Goal: Understand process/instructions: Learn how to perform a task or action

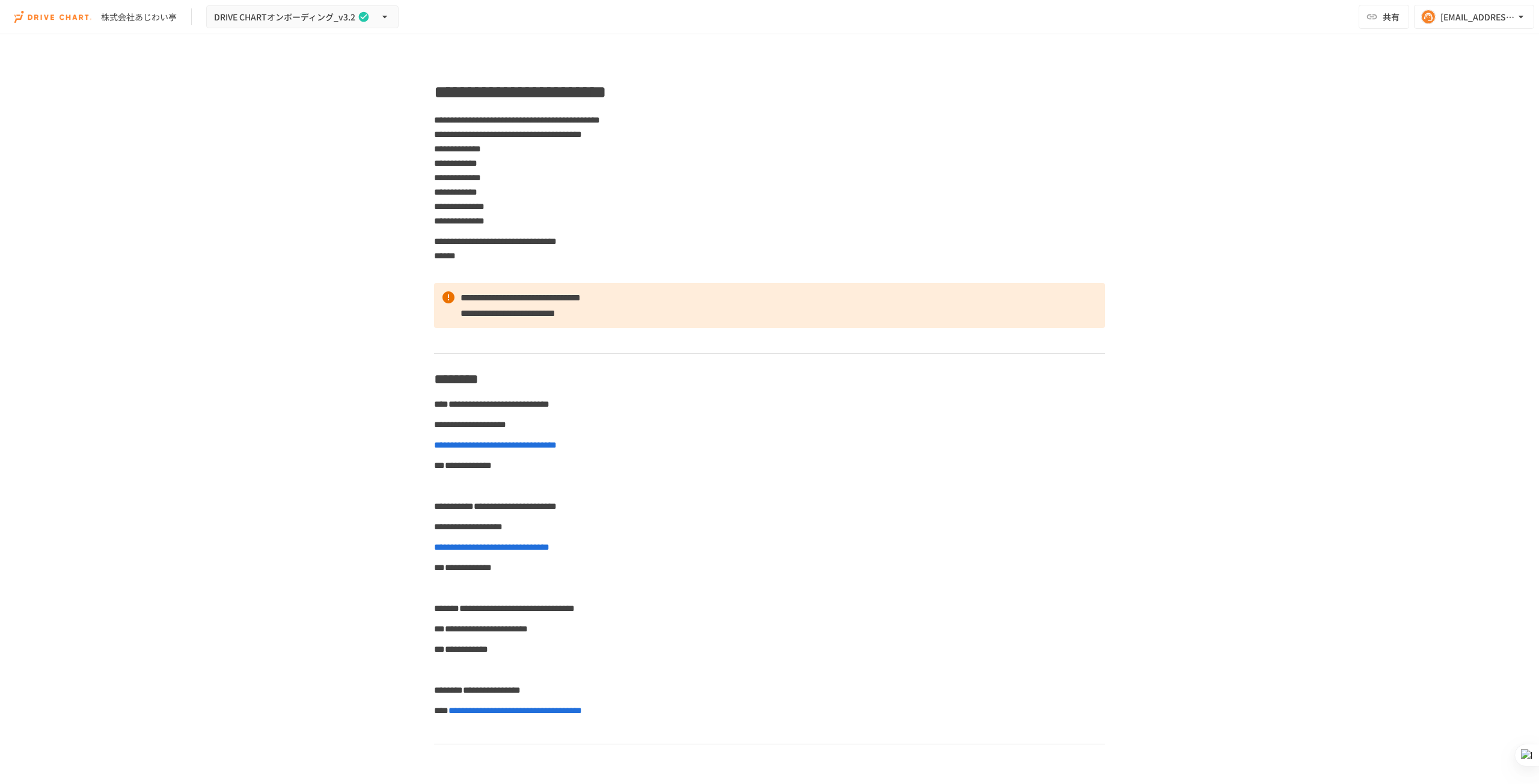
scroll to position [6385, 0]
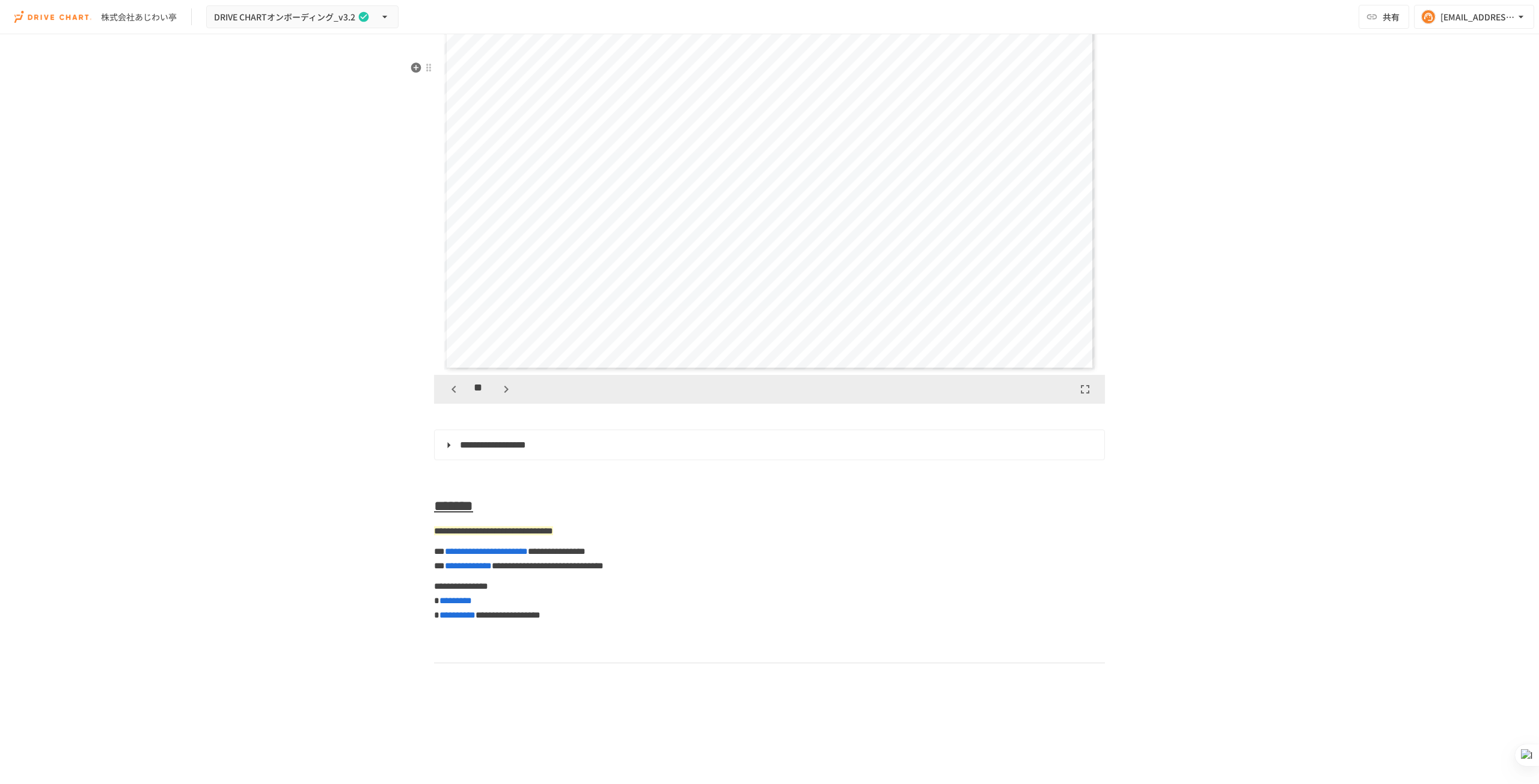
click at [447, 397] on icon "button" at bounding box center [454, 389] width 14 height 14
click at [505, 393] on icon "button" at bounding box center [506, 390] width 4 height 7
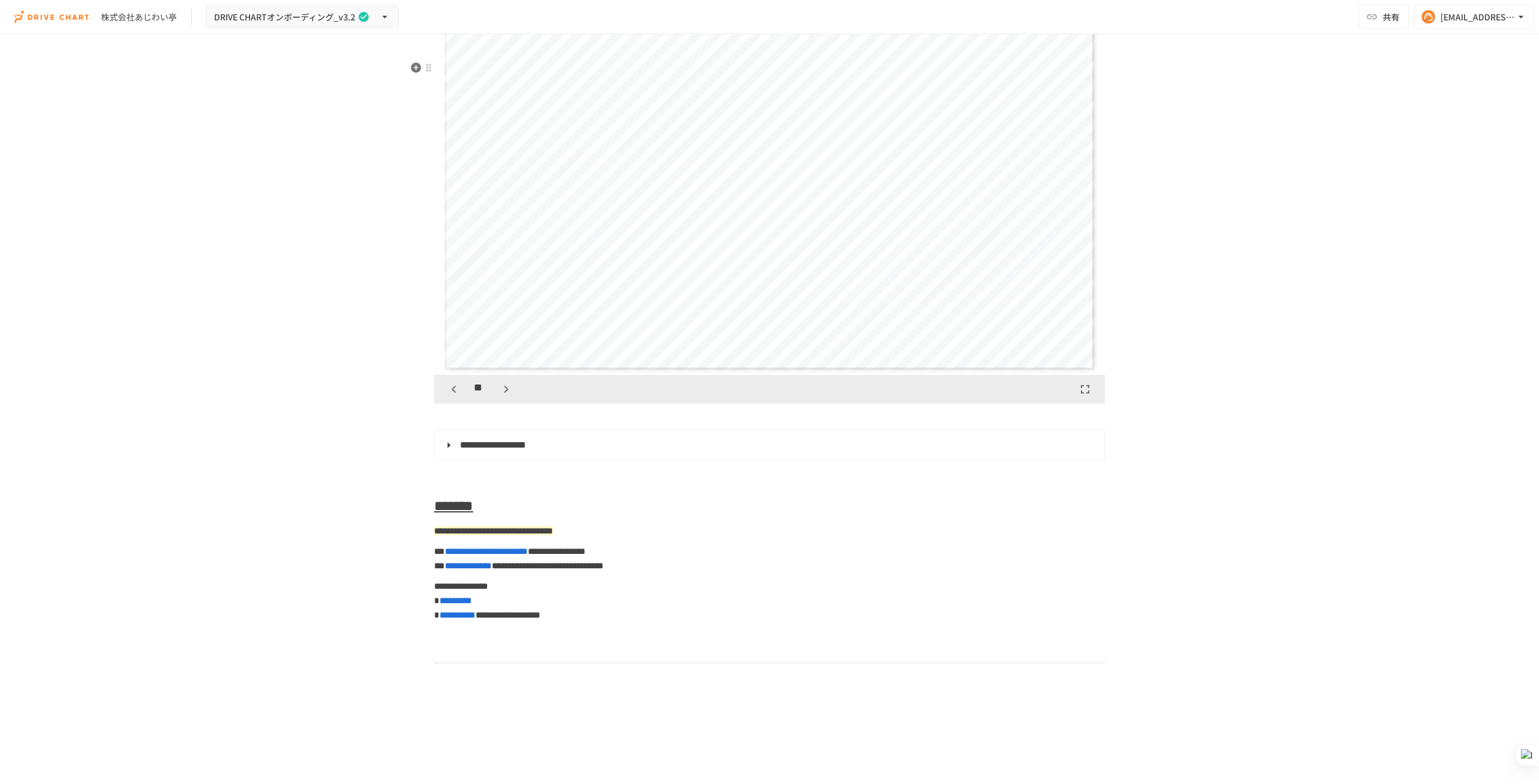
scroll to position [7136, 0]
click at [449, 397] on icon "button" at bounding box center [454, 389] width 14 height 14
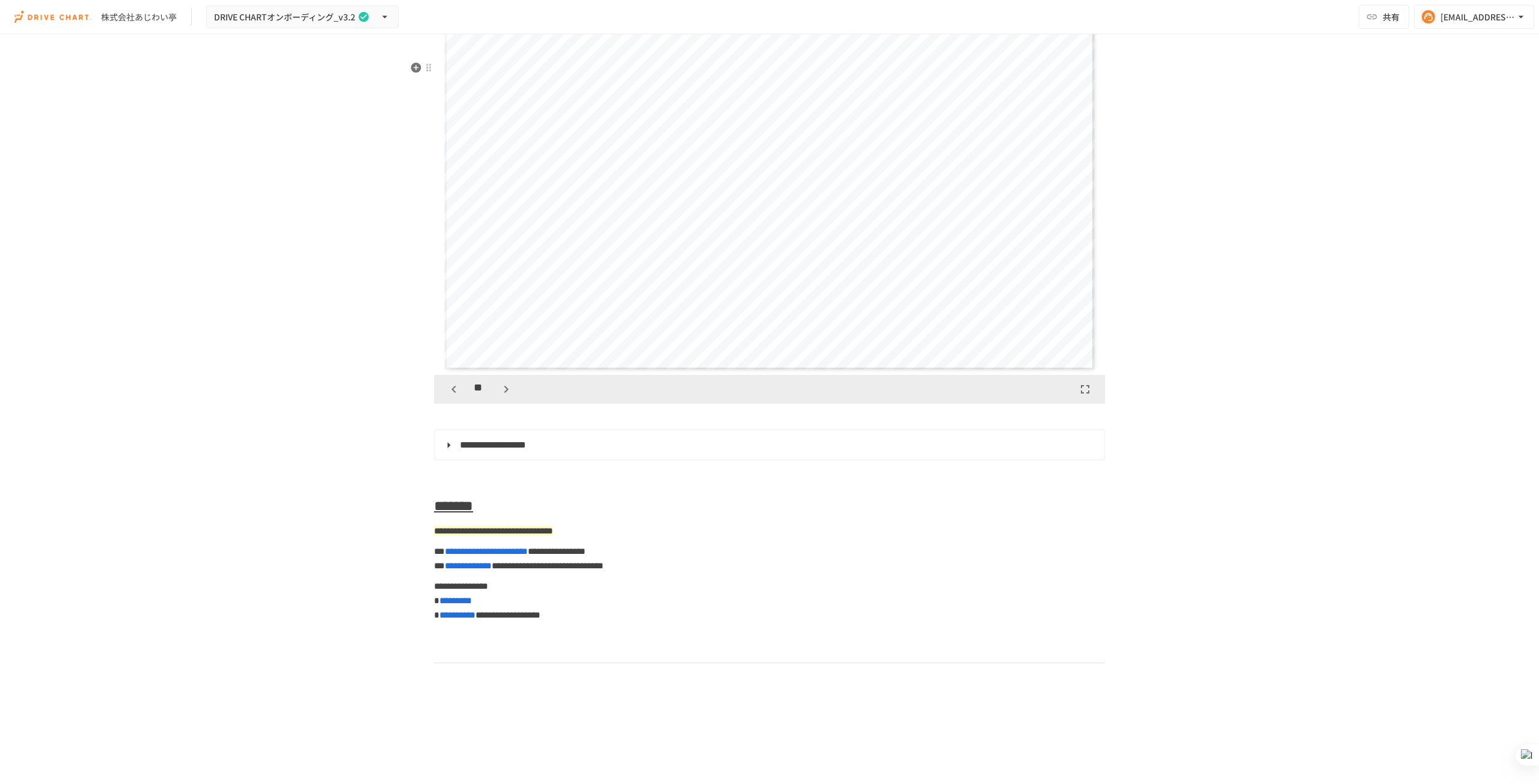
click at [505, 393] on icon "button" at bounding box center [506, 390] width 4 height 7
click at [344, 297] on div "**********" at bounding box center [770, 396] width 1539 height 725
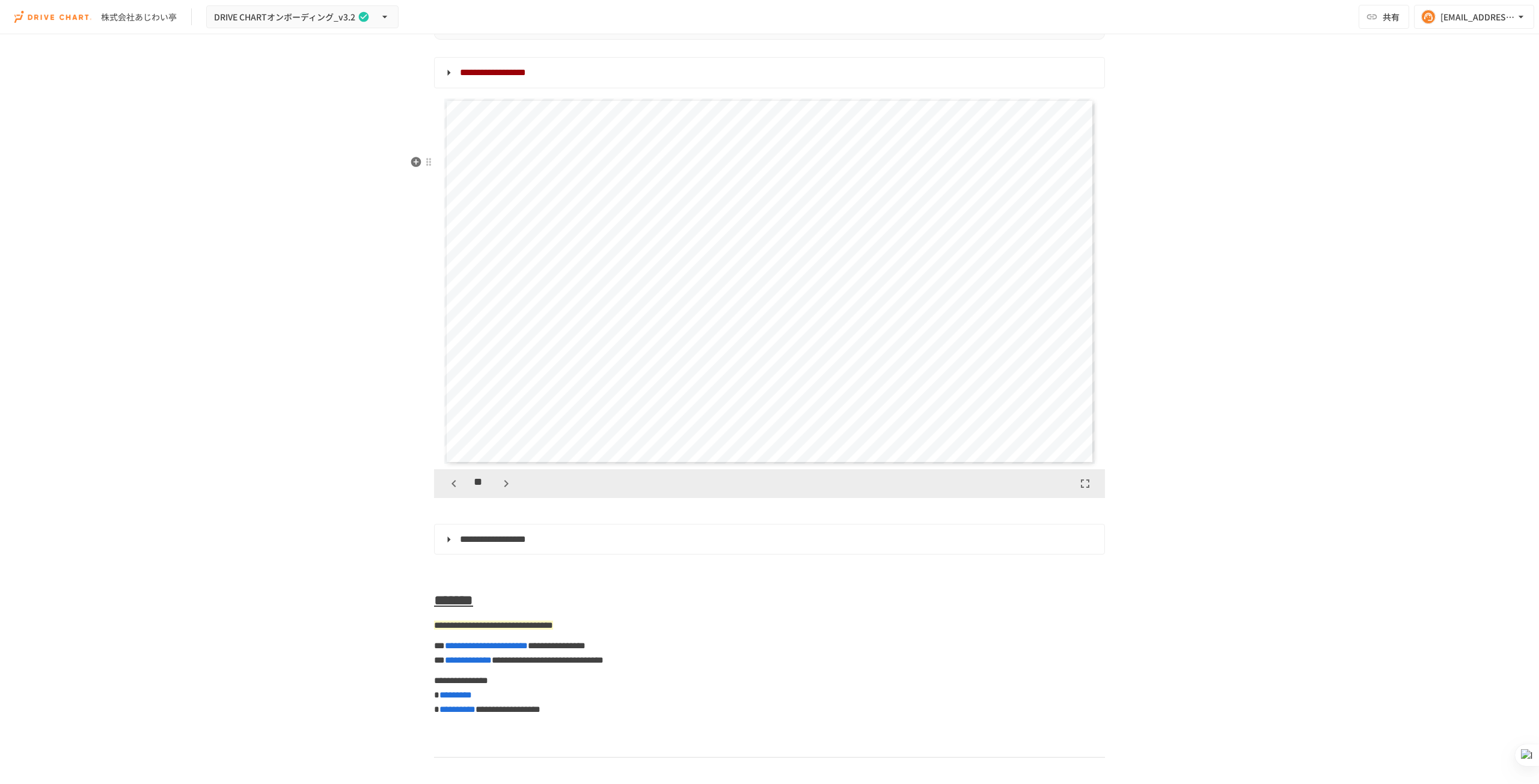
scroll to position [4988, 0]
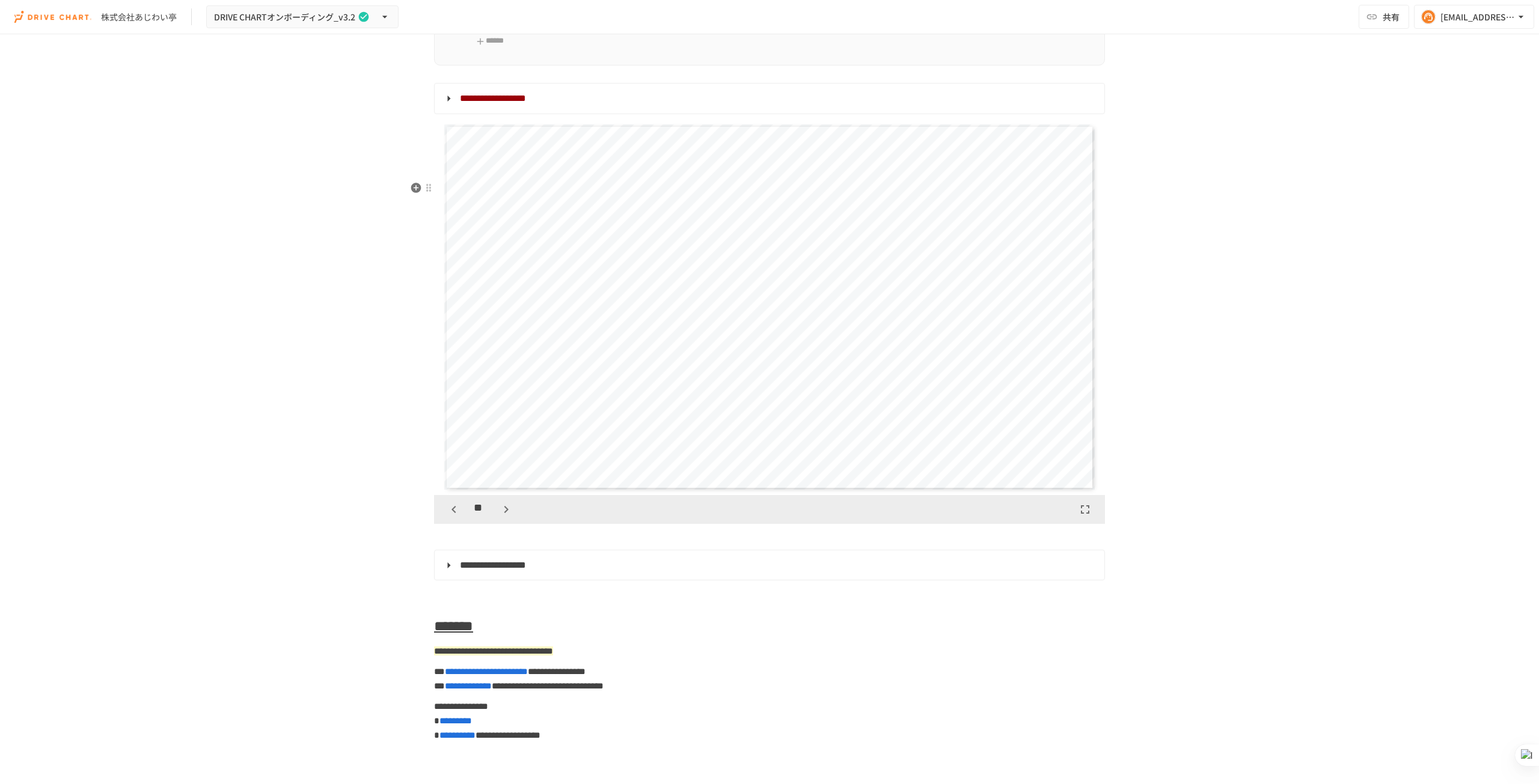
click at [506, 517] on icon "button" at bounding box center [506, 509] width 14 height 14
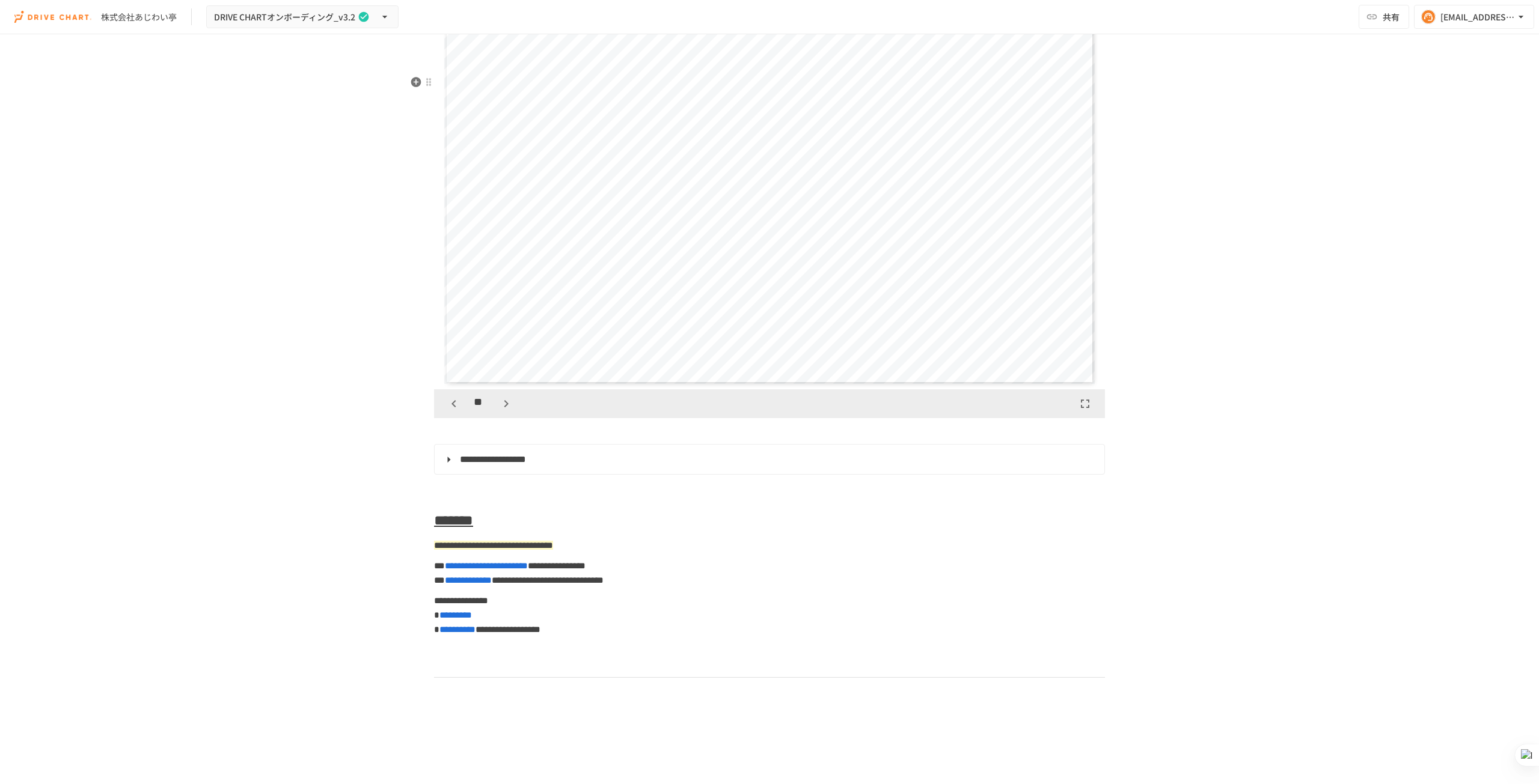
scroll to position [5229, 0]
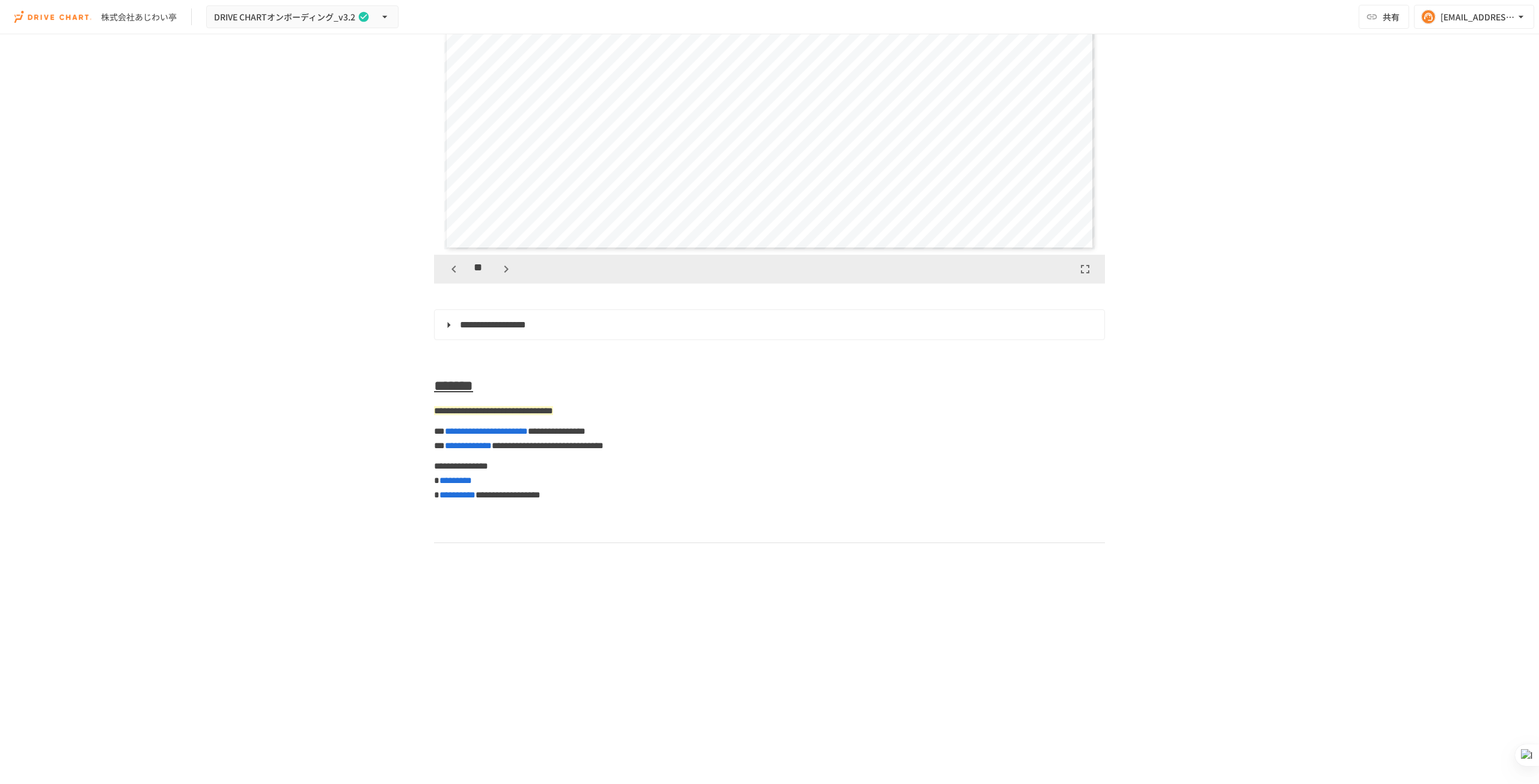
click at [448, 277] on icon "button" at bounding box center [454, 269] width 14 height 14
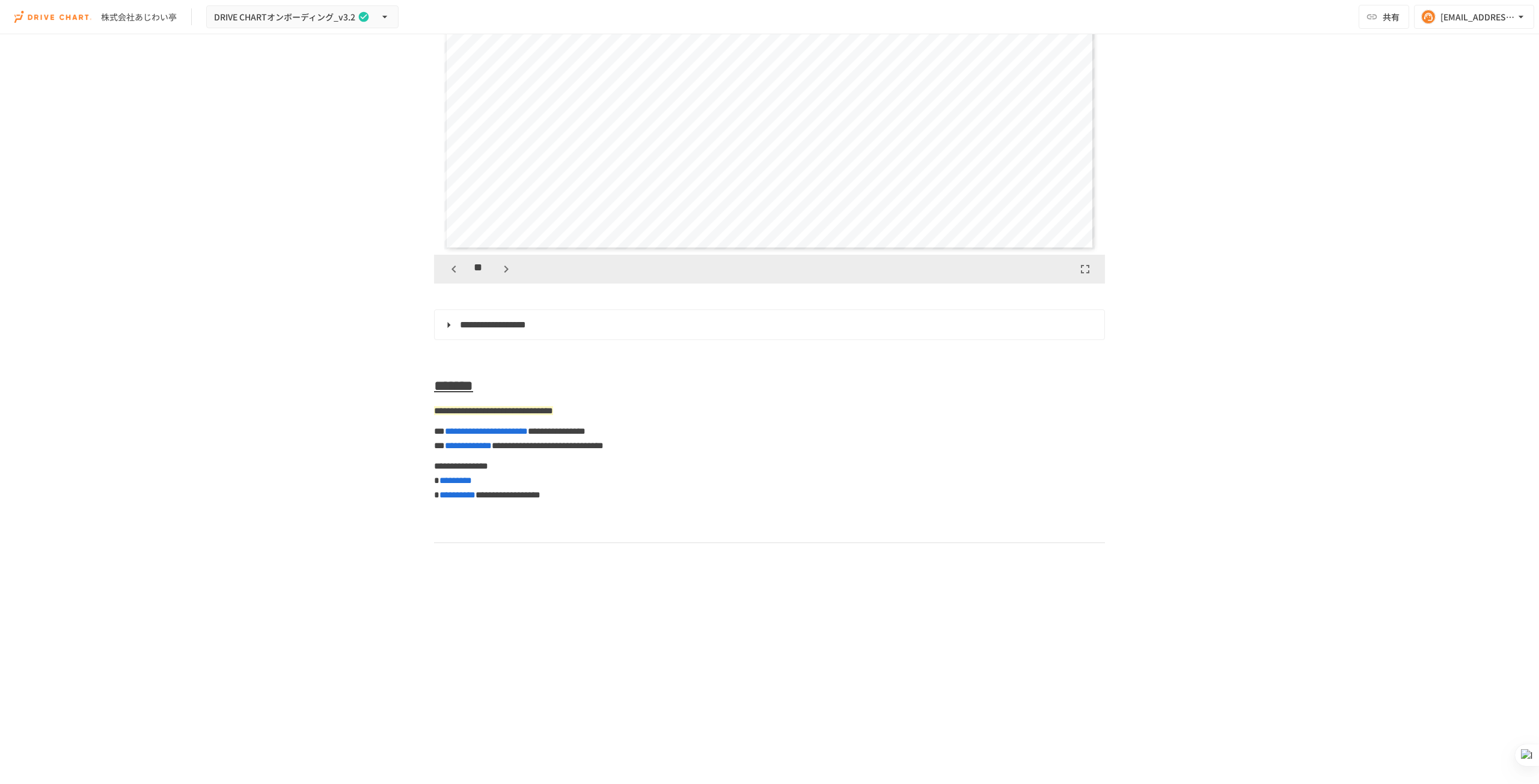
click at [448, 277] on icon "button" at bounding box center [454, 269] width 14 height 14
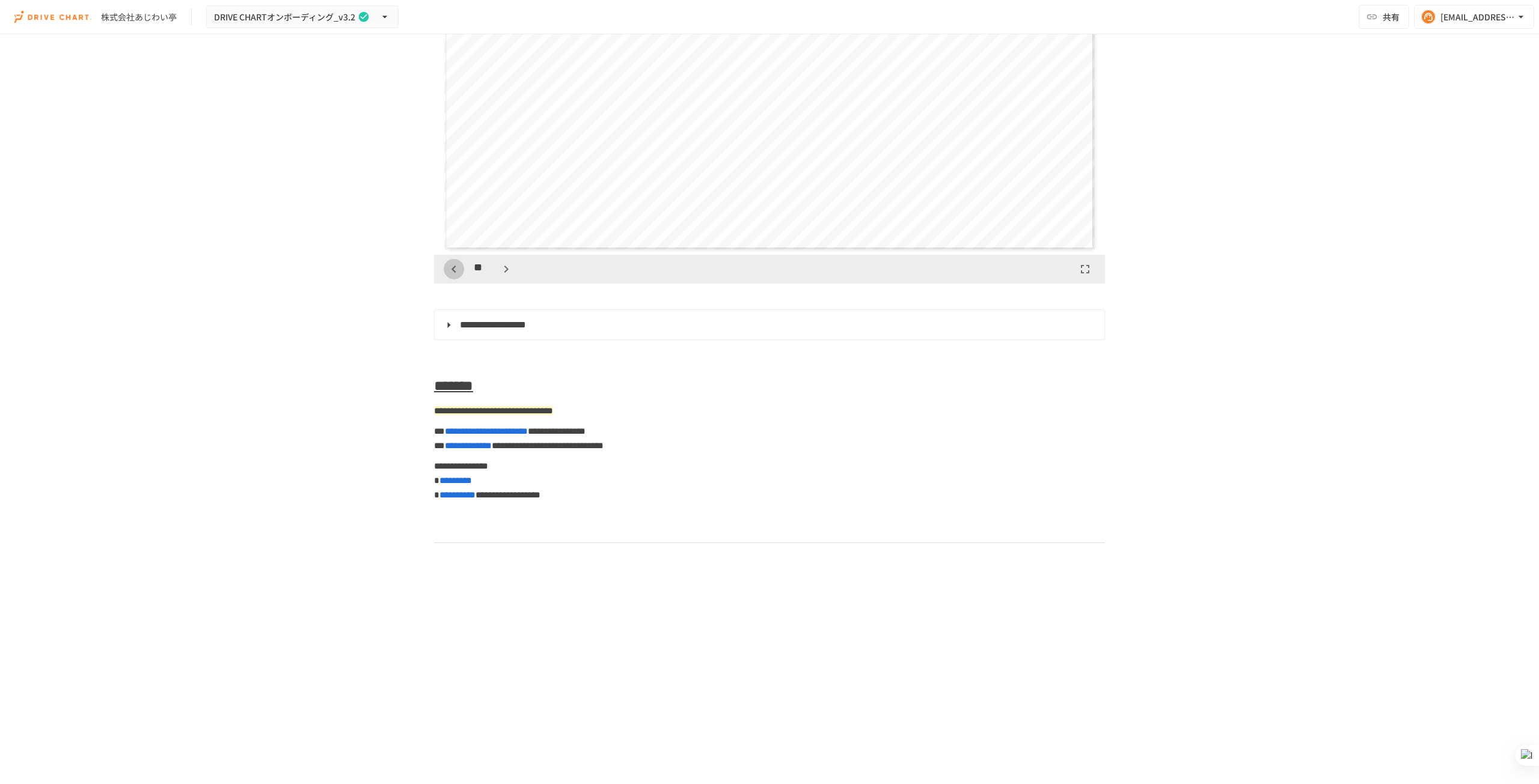
click at [448, 277] on icon "button" at bounding box center [454, 269] width 14 height 14
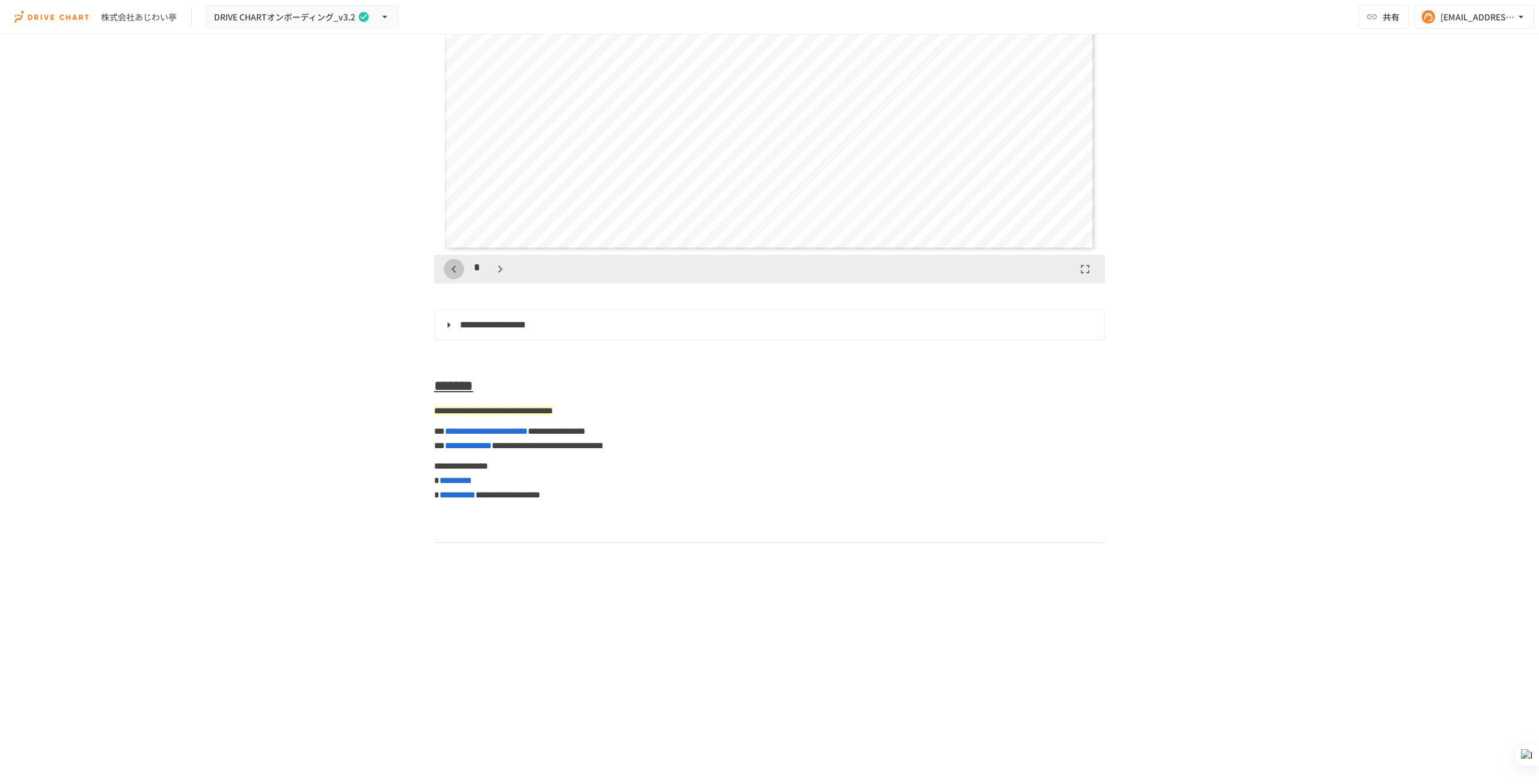
click at [448, 277] on icon "button" at bounding box center [454, 269] width 14 height 14
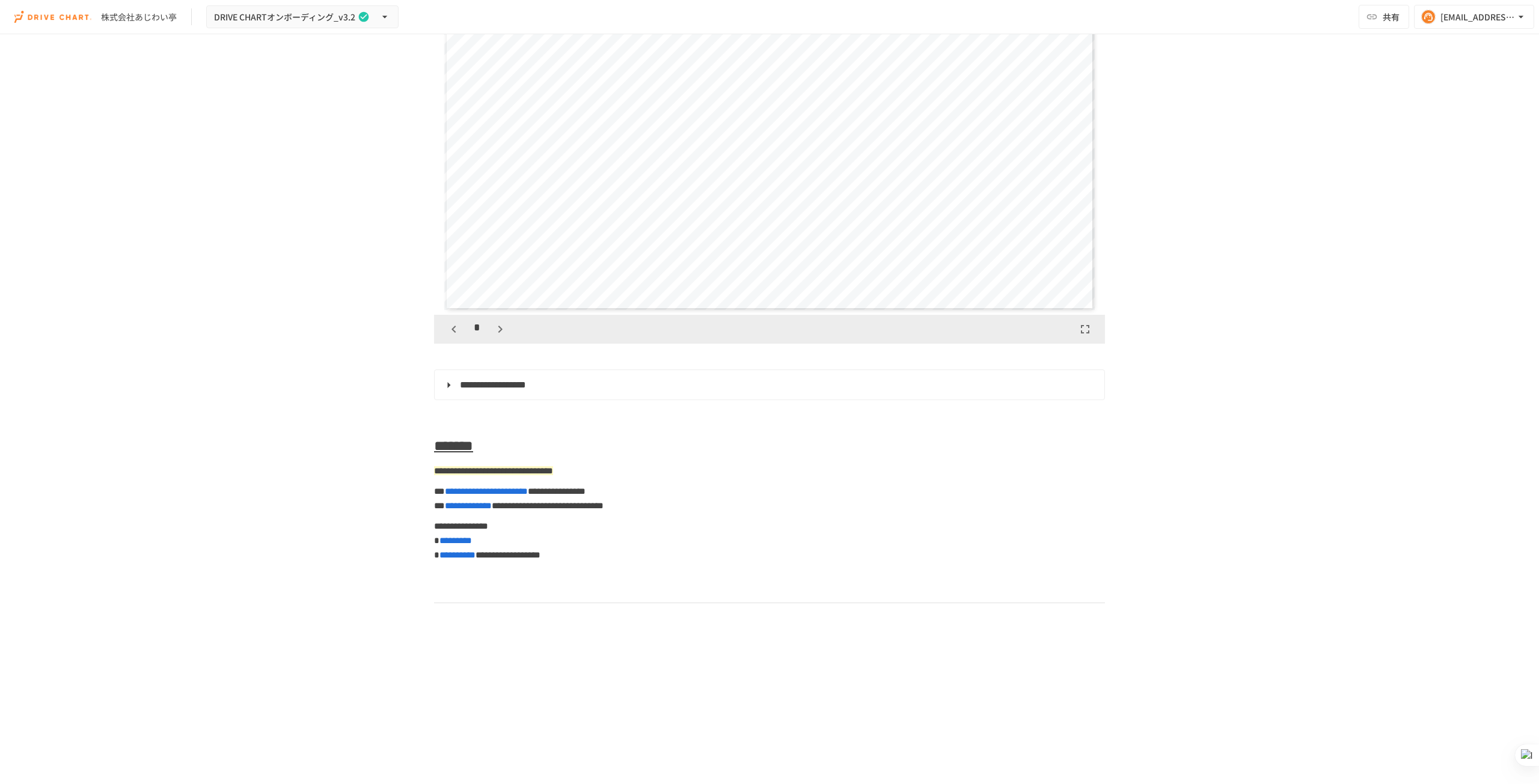
scroll to position [5048, 0]
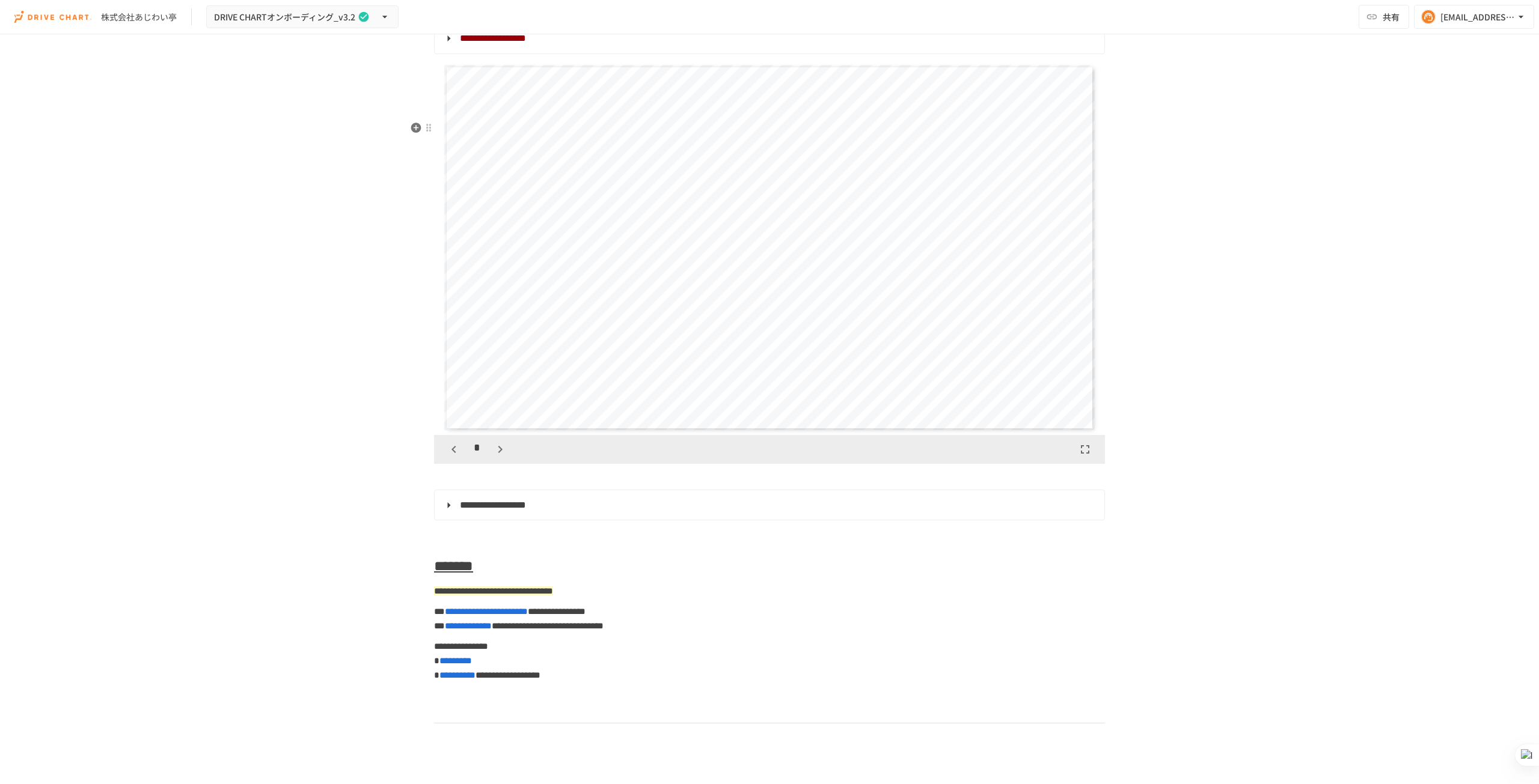
click at [493, 457] on icon "button" at bounding box center [500, 449] width 14 height 14
click at [497, 457] on icon "button" at bounding box center [500, 449] width 14 height 14
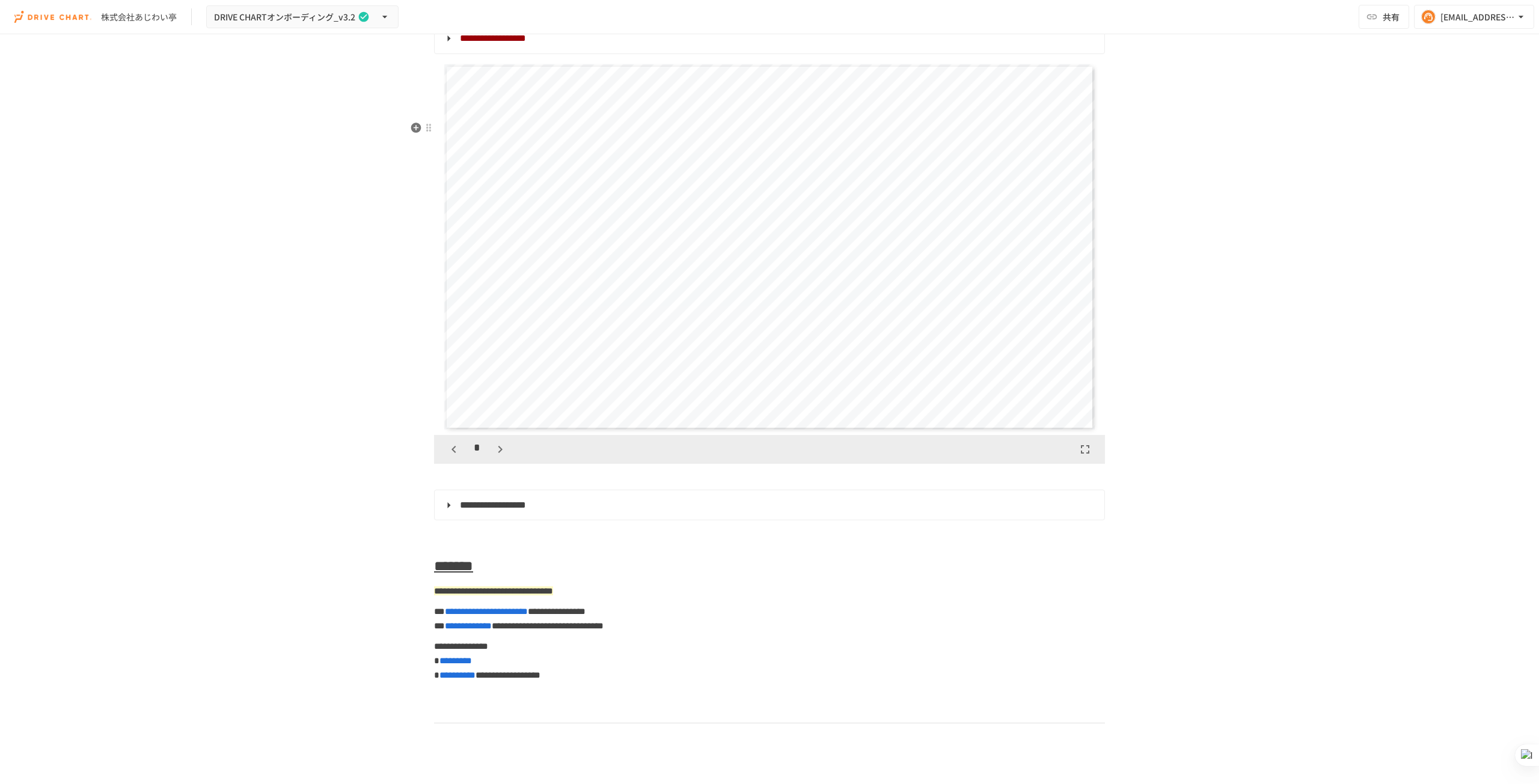
click at [447, 457] on icon "button" at bounding box center [454, 449] width 14 height 14
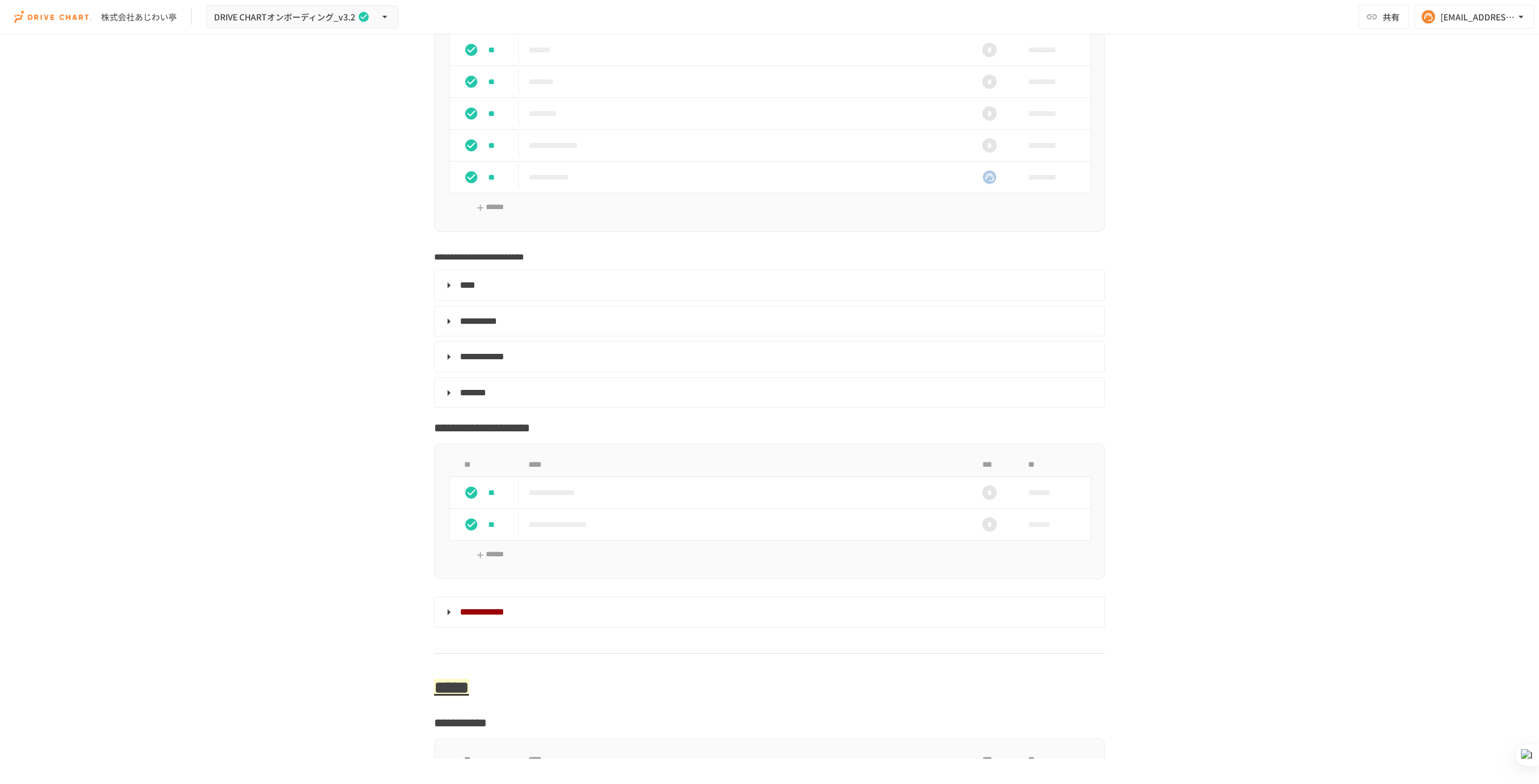
scroll to position [3185, 0]
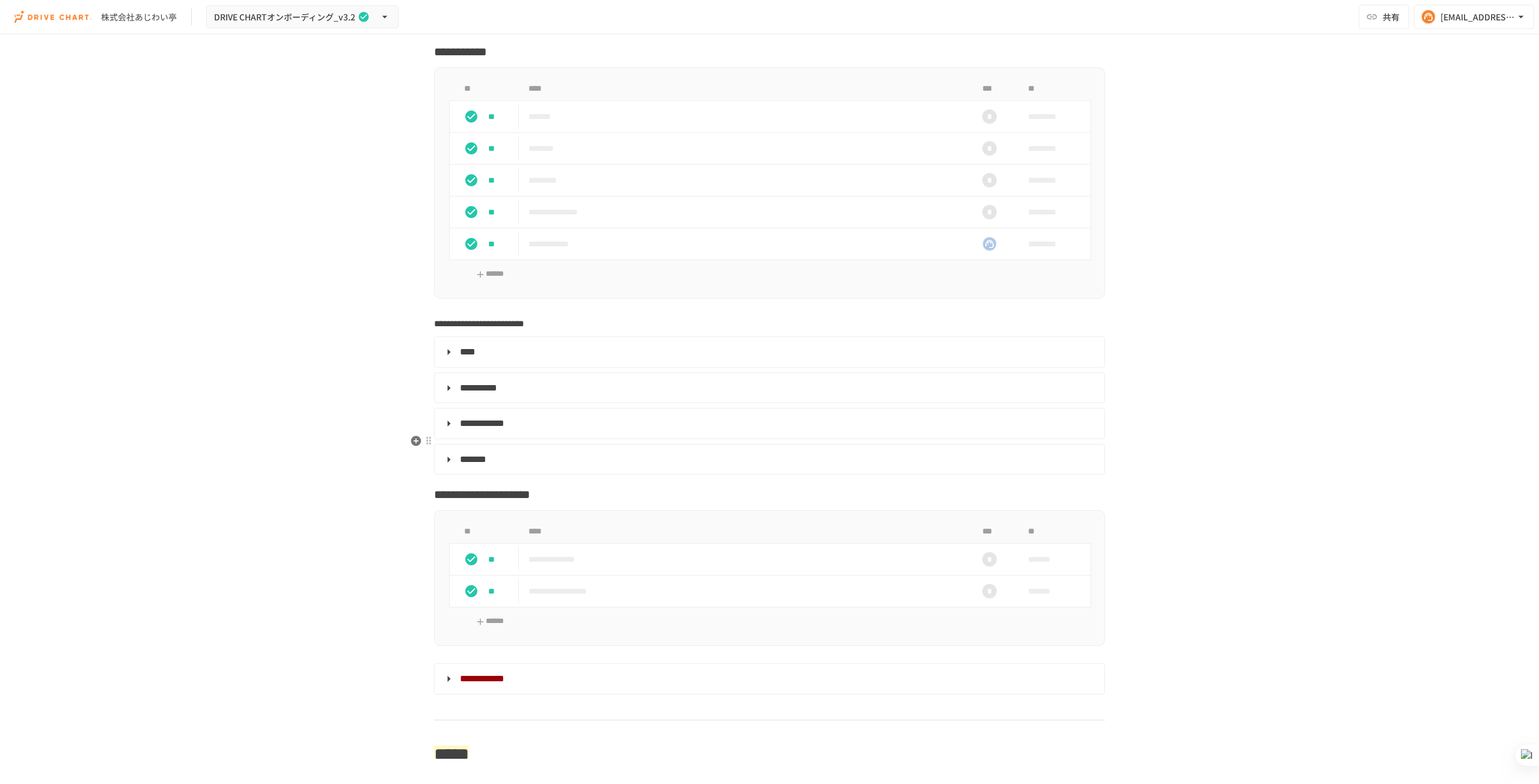
drag, startPoint x: 448, startPoint y: 443, endPoint x: 467, endPoint y: 443, distance: 19.0
click at [448, 452] on summary "*******" at bounding box center [768, 459] width 653 height 15
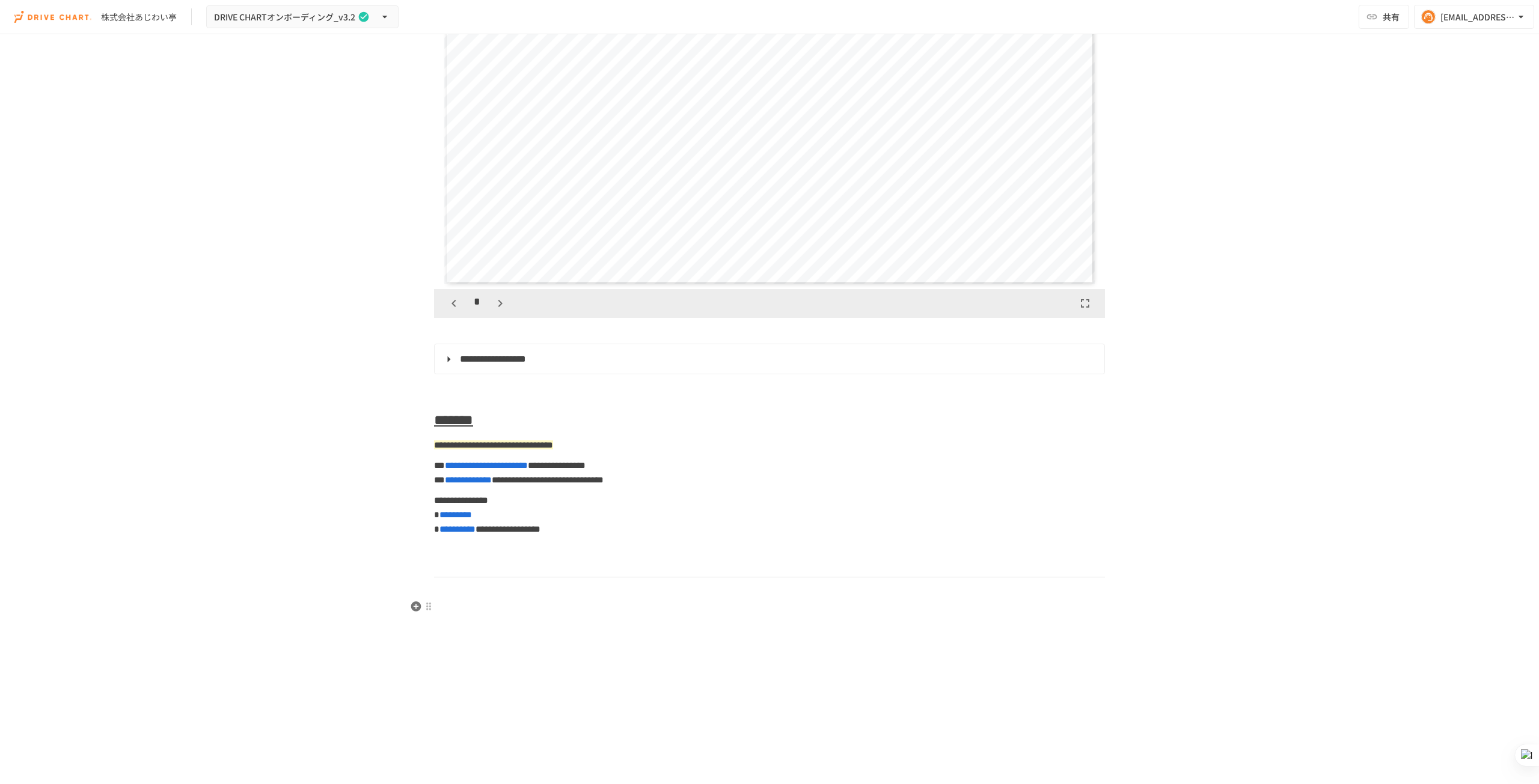
scroll to position [5349, 0]
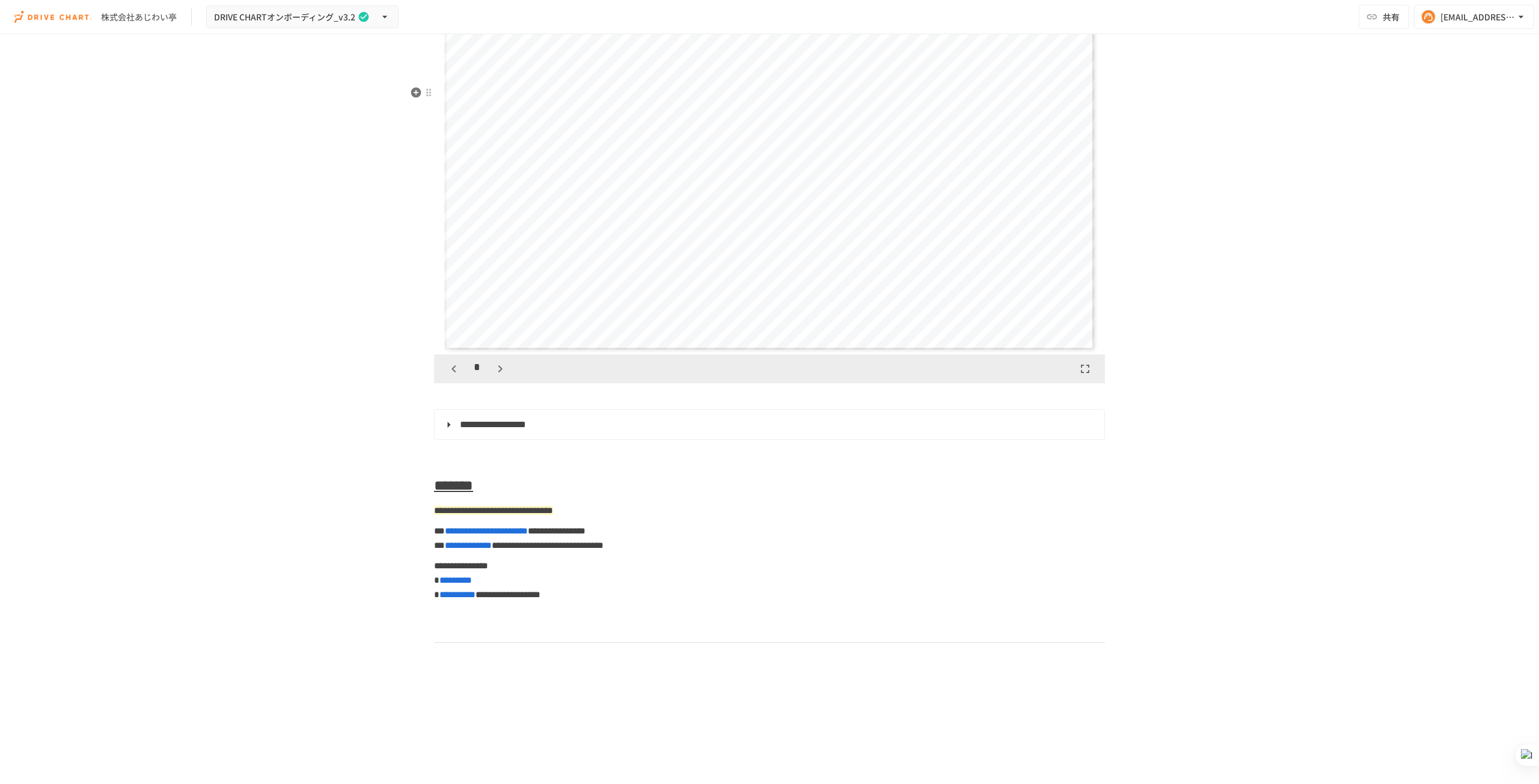
click at [449, 376] on icon "button" at bounding box center [454, 369] width 14 height 14
click at [499, 376] on icon "button" at bounding box center [500, 369] width 14 height 14
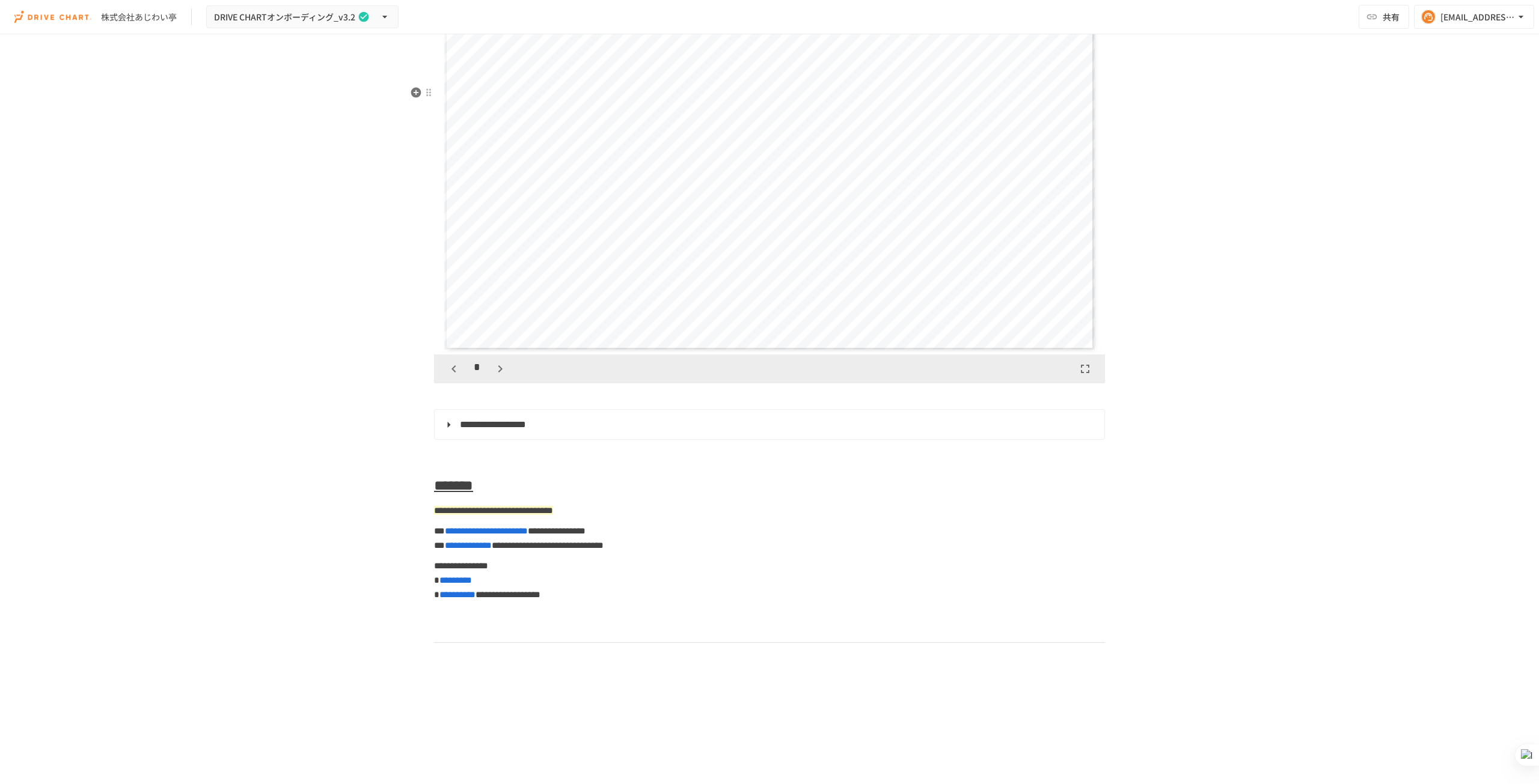
click at [499, 376] on icon "button" at bounding box center [500, 369] width 14 height 14
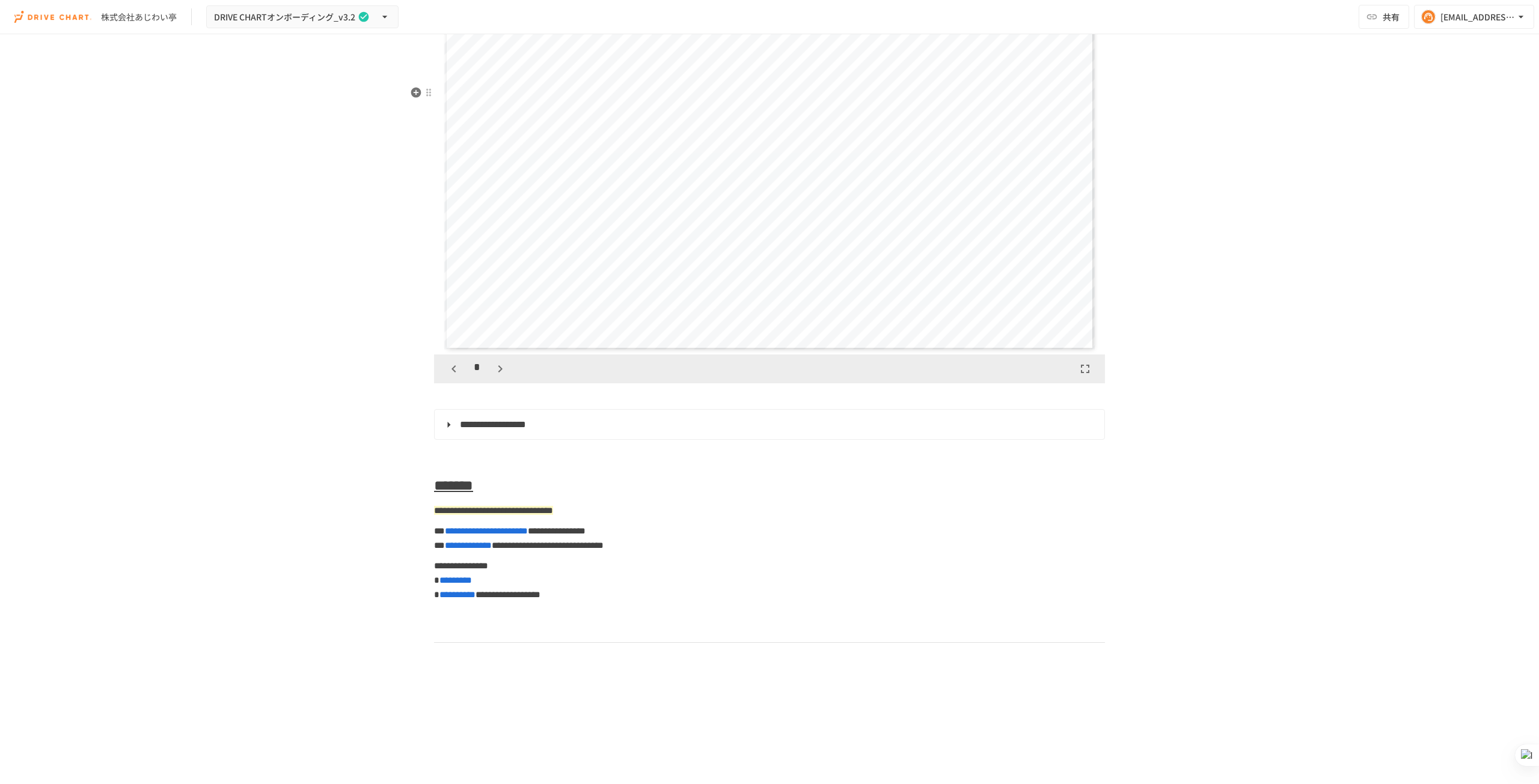
click at [499, 376] on icon "button" at bounding box center [500, 369] width 14 height 14
click at [499, 376] on icon "button" at bounding box center [506, 369] width 14 height 14
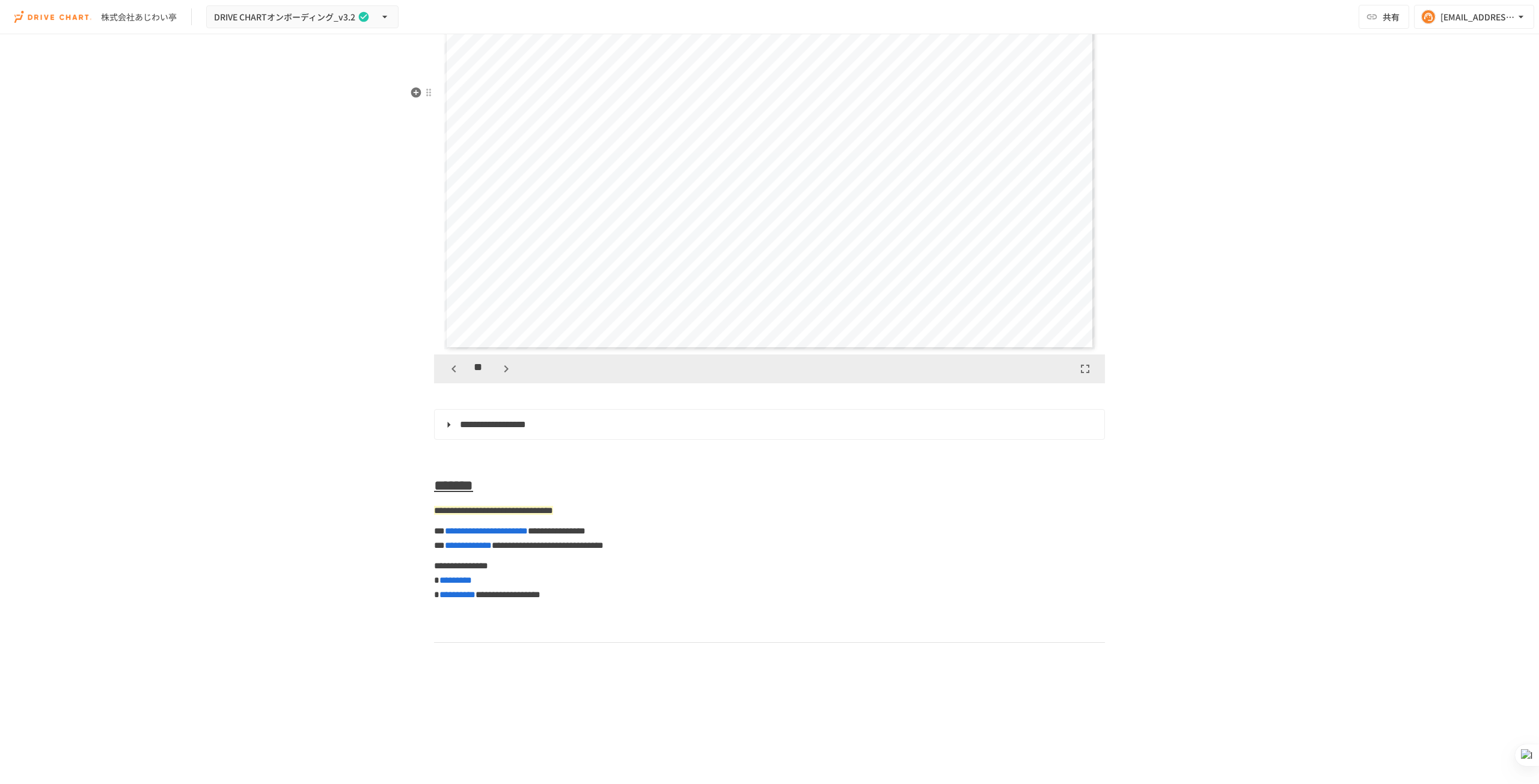
click at [499, 376] on icon "button" at bounding box center [506, 369] width 14 height 14
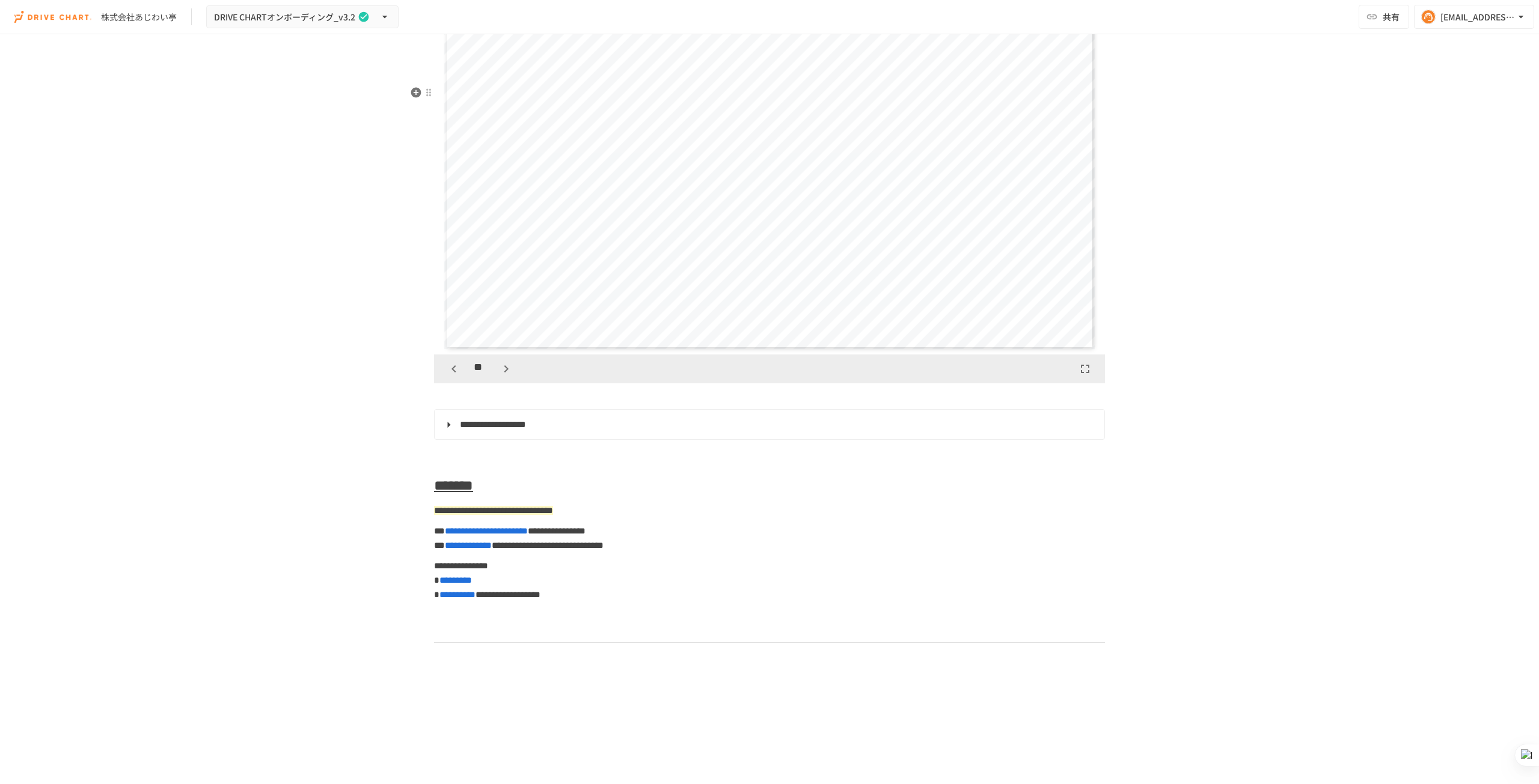
click at [499, 376] on icon "button" at bounding box center [506, 369] width 14 height 14
